Goal: Task Accomplishment & Management: Manage account settings

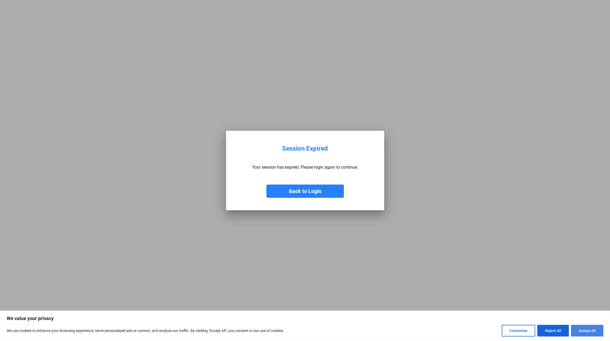
click at [592, 328] on button "Accept All" at bounding box center [587, 331] width 32 height 12
checkbox input "true"
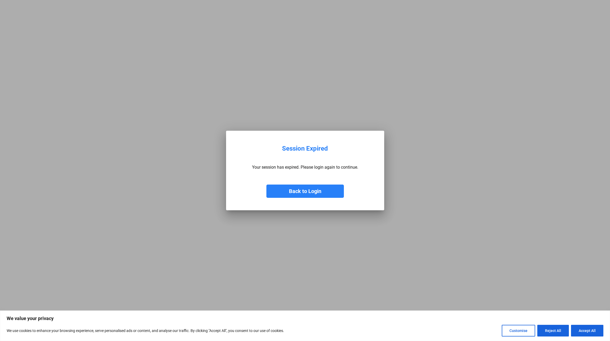
checkbox input "true"
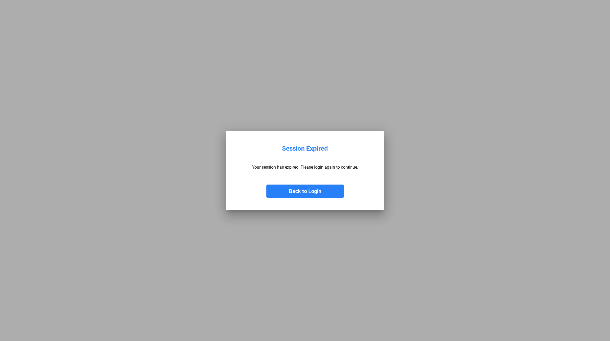
click at [314, 191] on button "Back to Login" at bounding box center [304, 191] width 77 height 13
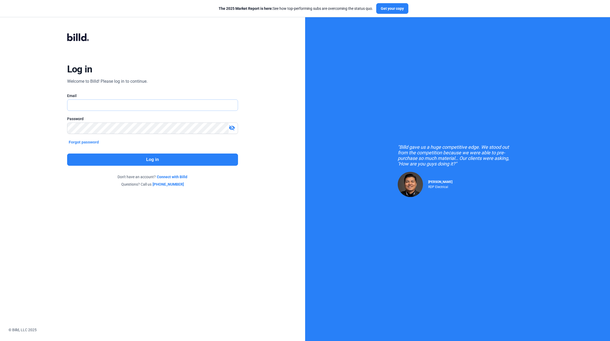
type input "[EMAIL_ADDRESS][DOMAIN_NAME]"
click at [145, 166] on button "Log in" at bounding box center [152, 160] width 171 height 12
